Goal: Transaction & Acquisition: Subscribe to service/newsletter

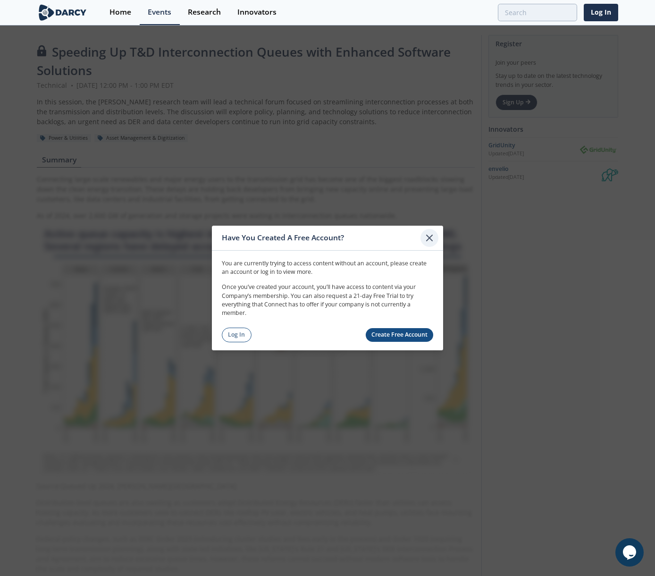
click at [428, 237] on icon at bounding box center [429, 238] width 6 height 6
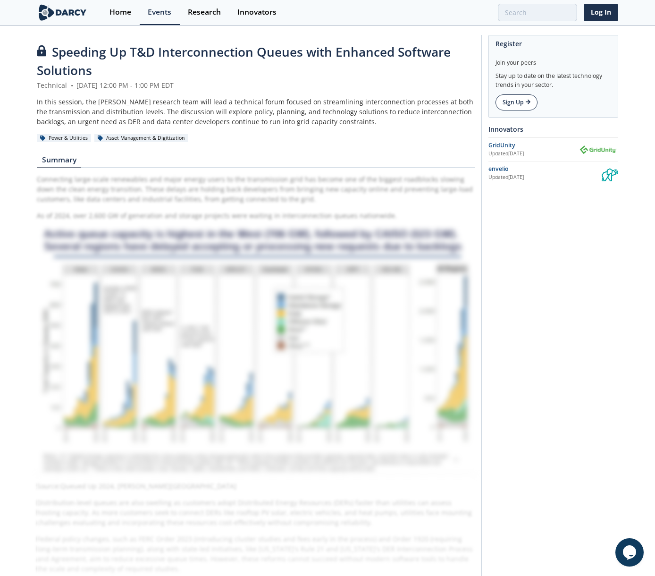
click at [517, 106] on link "Sign Up" at bounding box center [516, 102] width 42 height 16
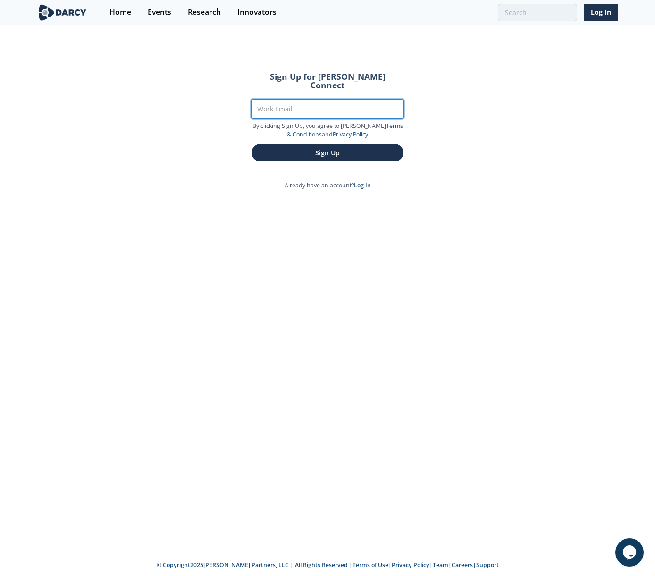
click at [349, 101] on input "Work Email" at bounding box center [327, 108] width 152 height 19
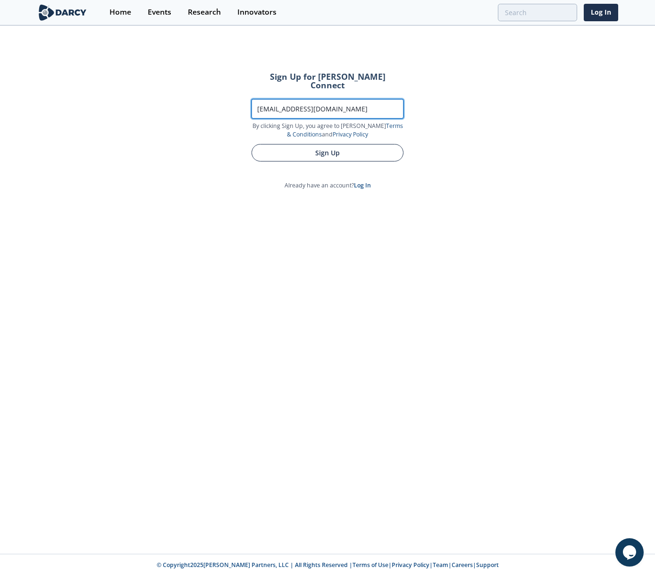
type input "dlocsin@amazon.com"
click at [348, 146] on button "Sign Up" at bounding box center [327, 152] width 152 height 17
click at [326, 146] on button "Sign Up" at bounding box center [327, 152] width 152 height 17
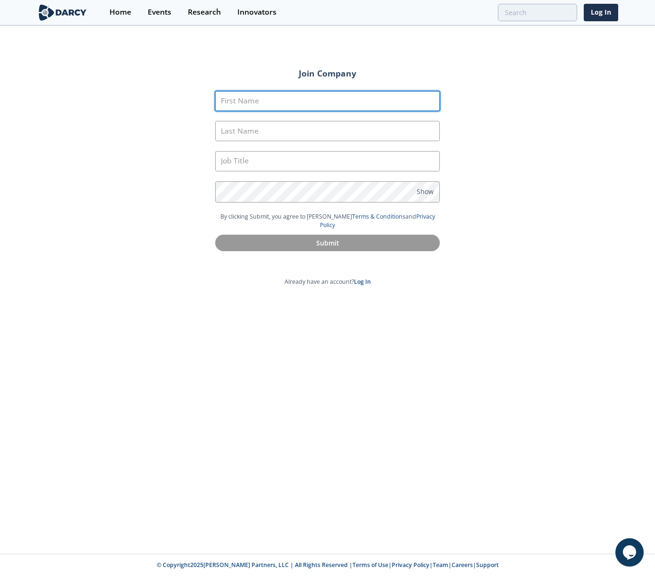
click at [309, 106] on input "First Name" at bounding box center [327, 101] width 225 height 20
type input "Dylan"
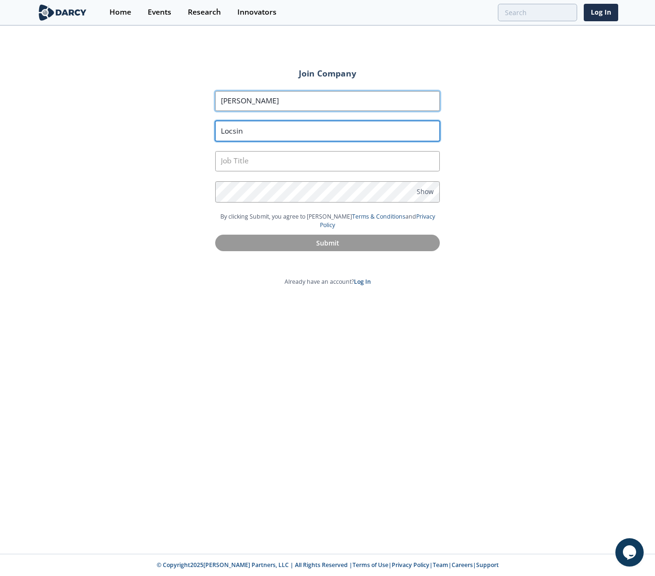
type input "Locsin"
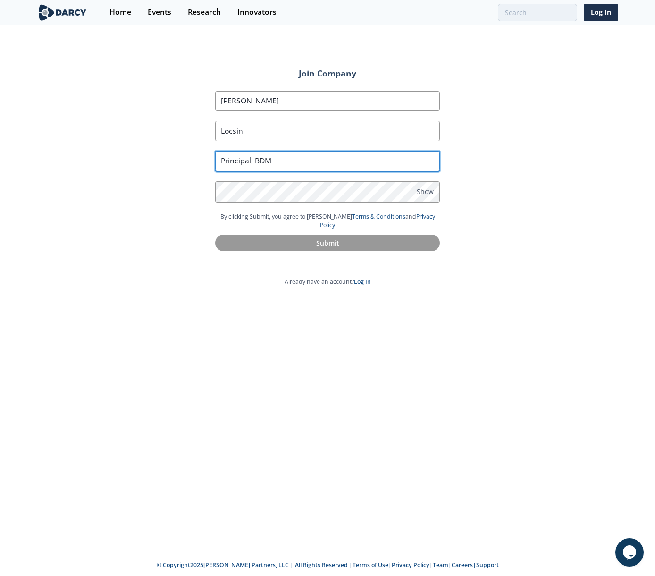
type input "Principal, BDM"
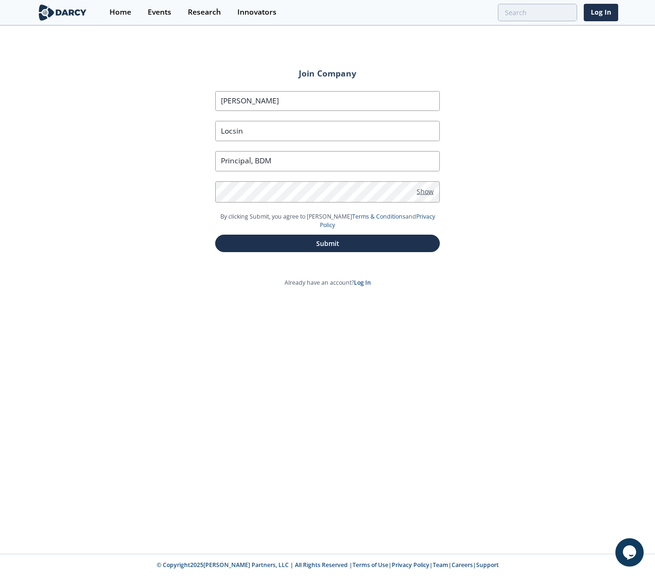
click at [432, 195] on span "Show" at bounding box center [425, 191] width 17 height 10
click at [342, 236] on button "Submit" at bounding box center [327, 242] width 225 height 17
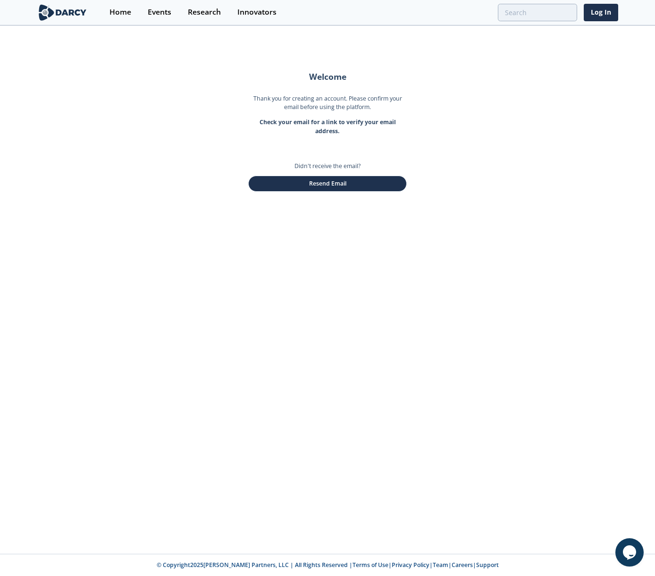
click at [468, 146] on div "Welcome Thank you for creating an account. Please confirm your email before usi…" at bounding box center [327, 289] width 655 height 527
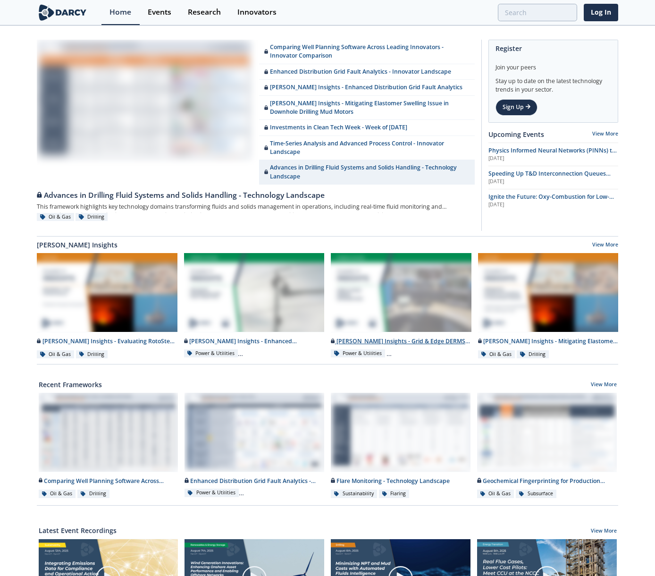
scroll to position [281, 0]
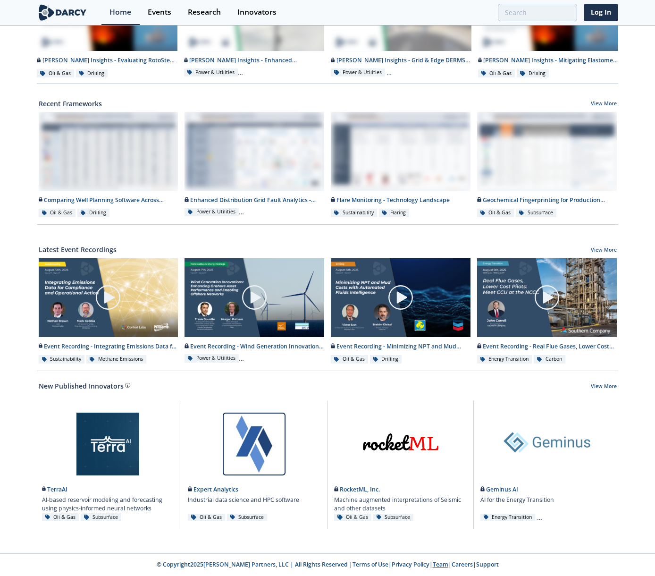
click at [433, 565] on link "Team" at bounding box center [441, 564] width 16 height 8
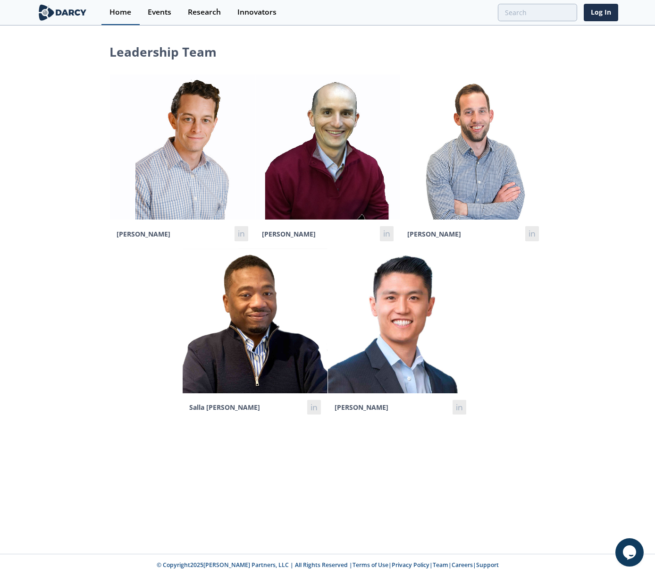
click at [118, 14] on div "Home" at bounding box center [120, 12] width 22 height 8
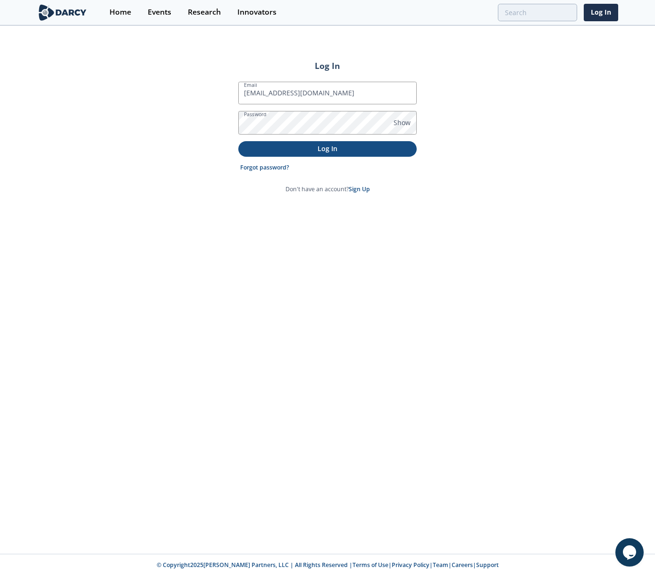
click at [345, 150] on p "Log In" at bounding box center [327, 148] width 165 height 10
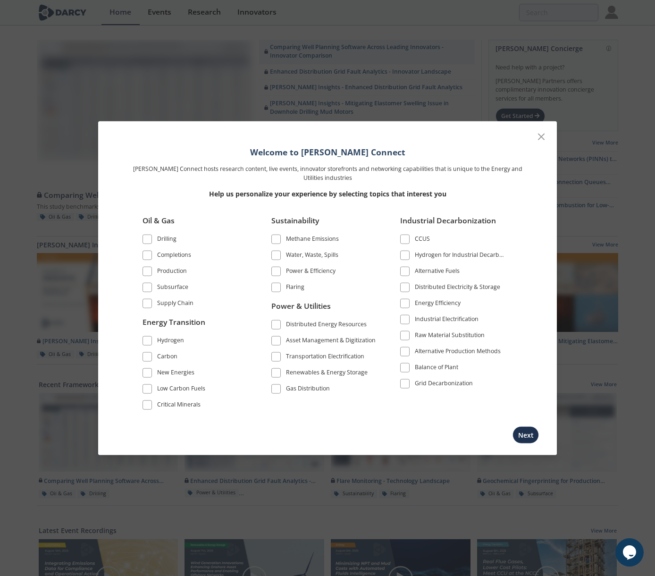
click at [351, 322] on div "Distributed Energy Resources" at bounding box center [326, 324] width 81 height 11
click at [289, 375] on div "Renewables & Energy Storage" at bounding box center [327, 372] width 82 height 11
click at [334, 339] on div "Asset Management & Digitization" at bounding box center [331, 340] width 90 height 11
click at [531, 437] on button "Next" at bounding box center [525, 434] width 26 height 17
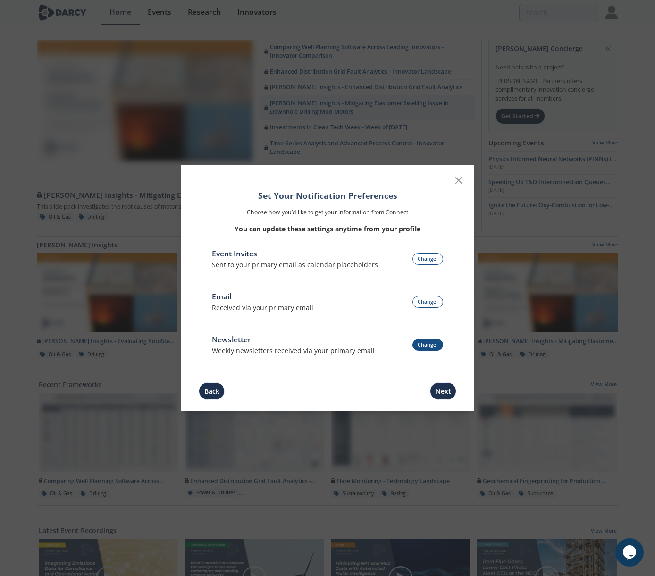
click at [431, 343] on button "Change" at bounding box center [427, 345] width 31 height 12
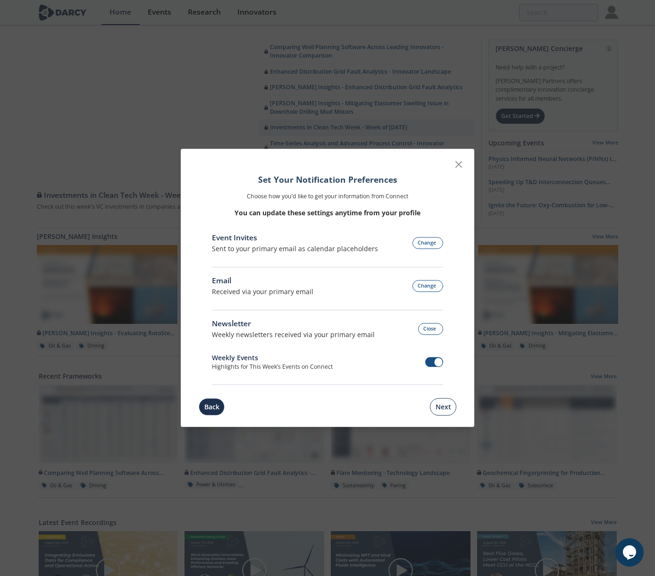
click at [444, 410] on button "Next" at bounding box center [443, 406] width 26 height 17
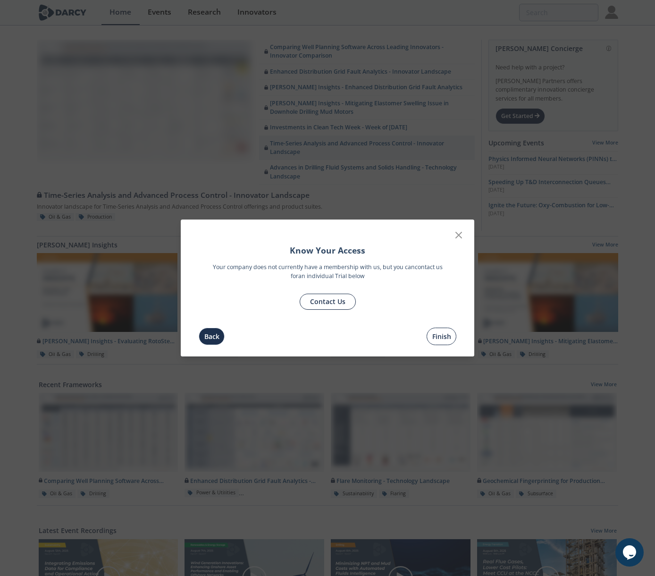
click at [446, 337] on button "Finish" at bounding box center [441, 335] width 30 height 17
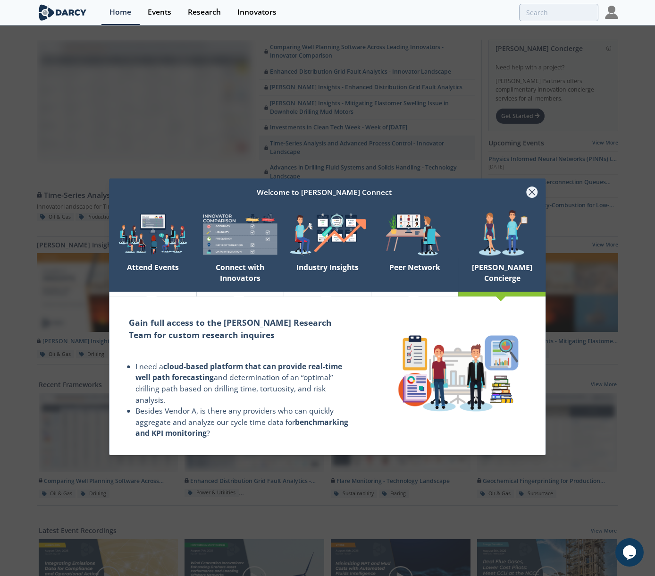
click at [531, 192] on icon at bounding box center [532, 192] width 6 height 6
